Goal: Understand process/instructions: Learn how to perform a task or action

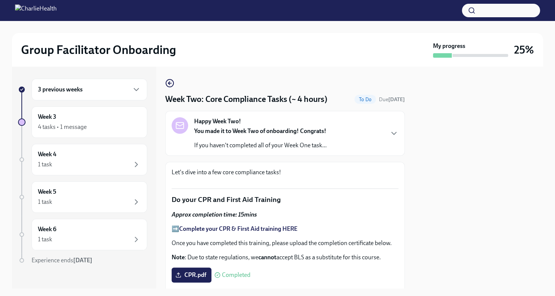
scroll to position [430, 0]
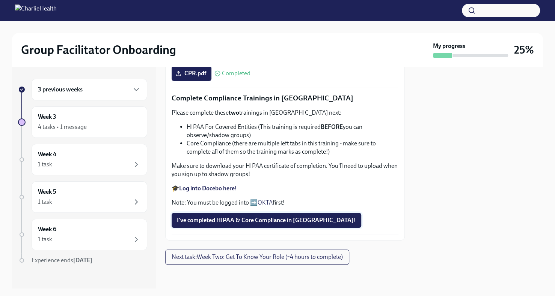
click at [286, 220] on span "I've completed HIPAA & Core Compliance in [GEOGRAPHIC_DATA]!" at bounding box center [266, 221] width 179 height 8
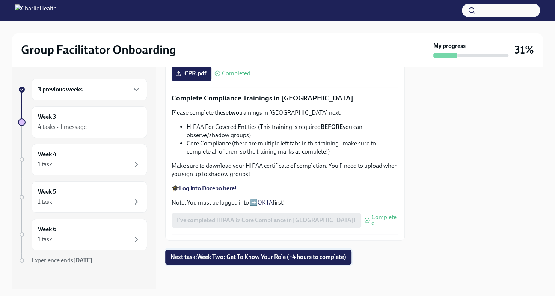
click at [318, 256] on span "Next task : Week Two: Get To Know Your Role (~4 hours to complete)" at bounding box center [258, 258] width 176 height 8
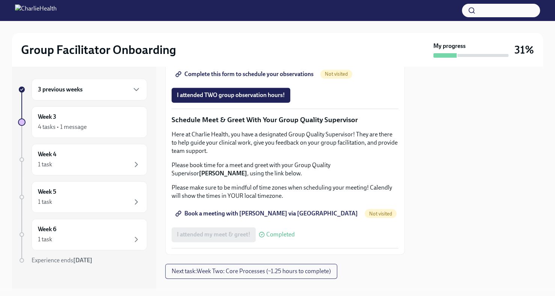
scroll to position [561, 0]
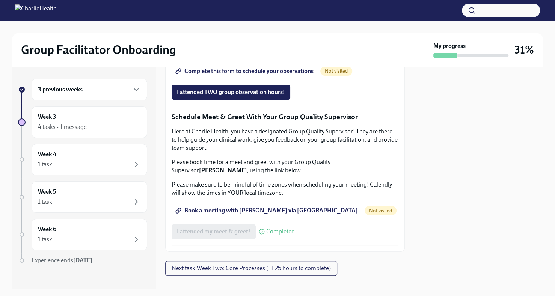
click at [253, 58] on link "Group Observation Instructions" at bounding box center [222, 50] width 101 height 15
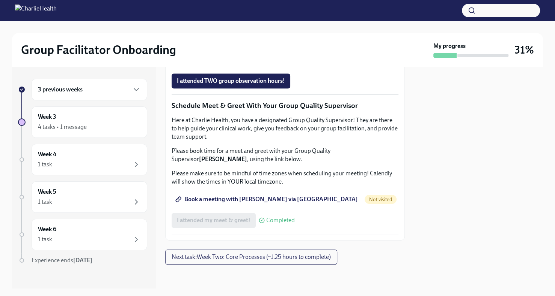
scroll to position [690, 0]
click at [298, 64] on span "Complete this form to schedule your observations" at bounding box center [245, 60] width 137 height 8
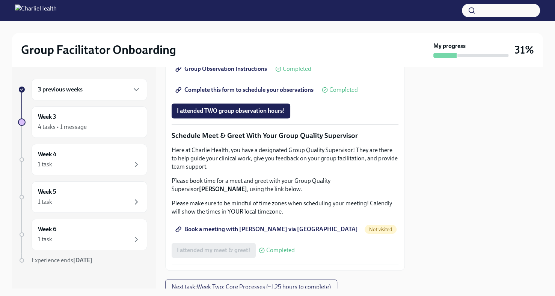
scroll to position [545, 0]
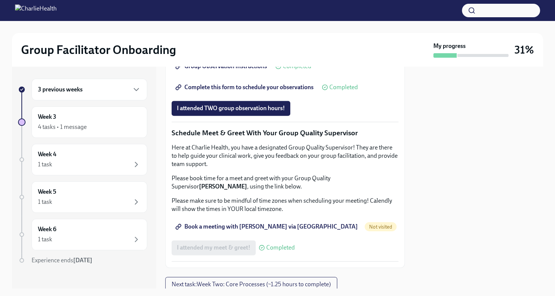
click at [229, 70] on span "Group Observation Instructions" at bounding box center [222, 67] width 90 height 8
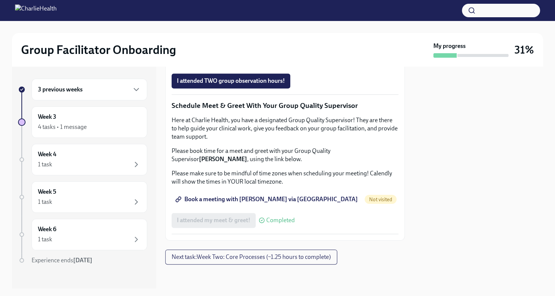
scroll to position [745, 0]
click at [317, 258] on span "Next task : Week Two: Core Processes (~1.25 hours to complete)" at bounding box center [251, 258] width 159 height 8
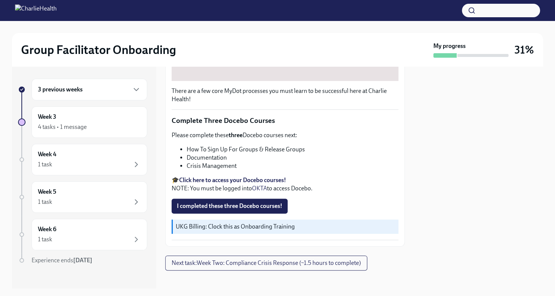
scroll to position [251, 0]
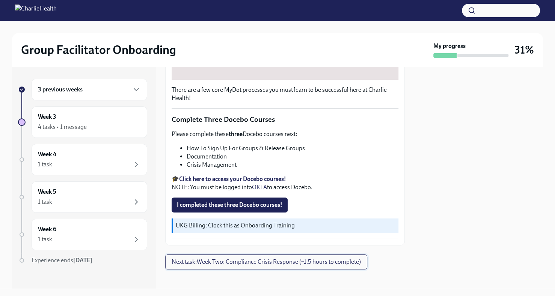
click at [323, 265] on button "Next task : Week Two: Compliance Crisis Response (~1.5 hours to complete)" at bounding box center [266, 262] width 202 height 15
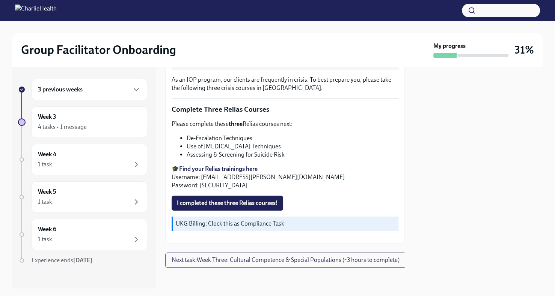
scroll to position [250, 0]
